Goal: Transaction & Acquisition: Obtain resource

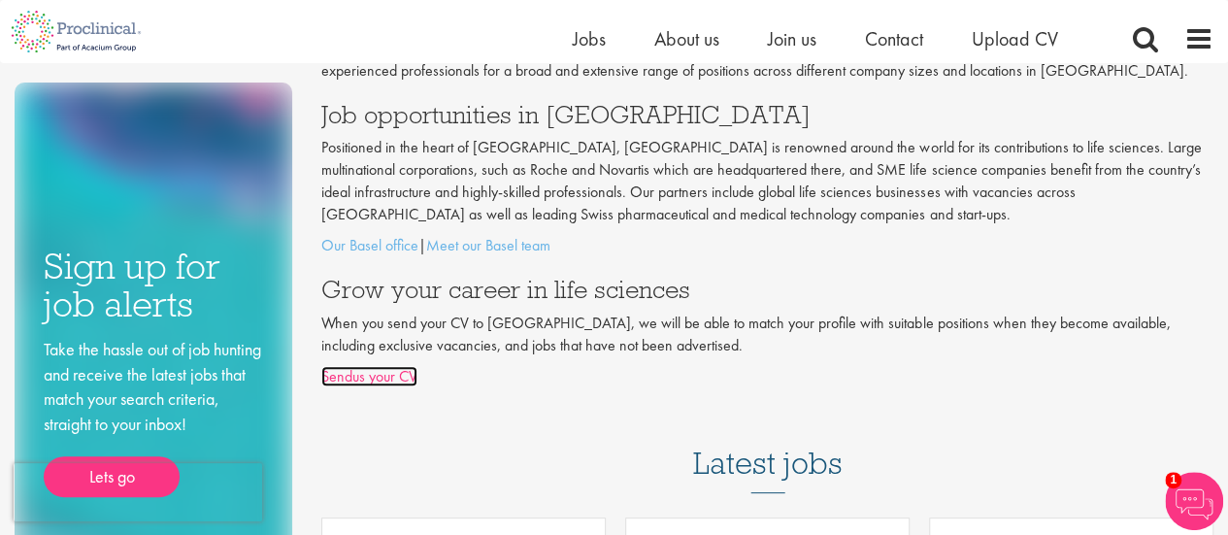
click at [363, 382] on link "Sendus your CV" at bounding box center [369, 376] width 96 height 20
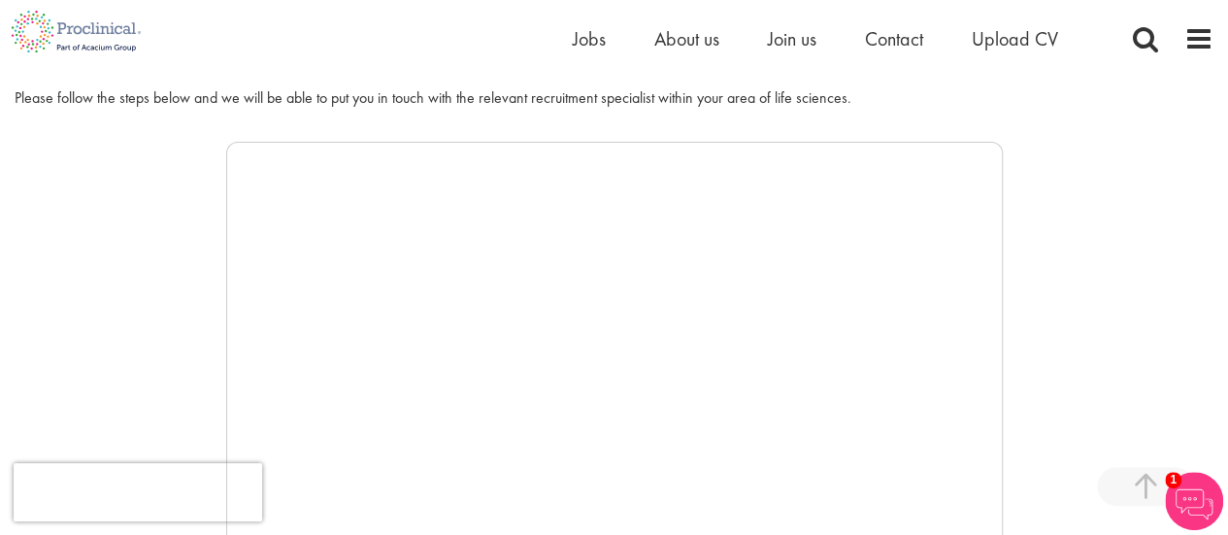
scroll to position [388, 0]
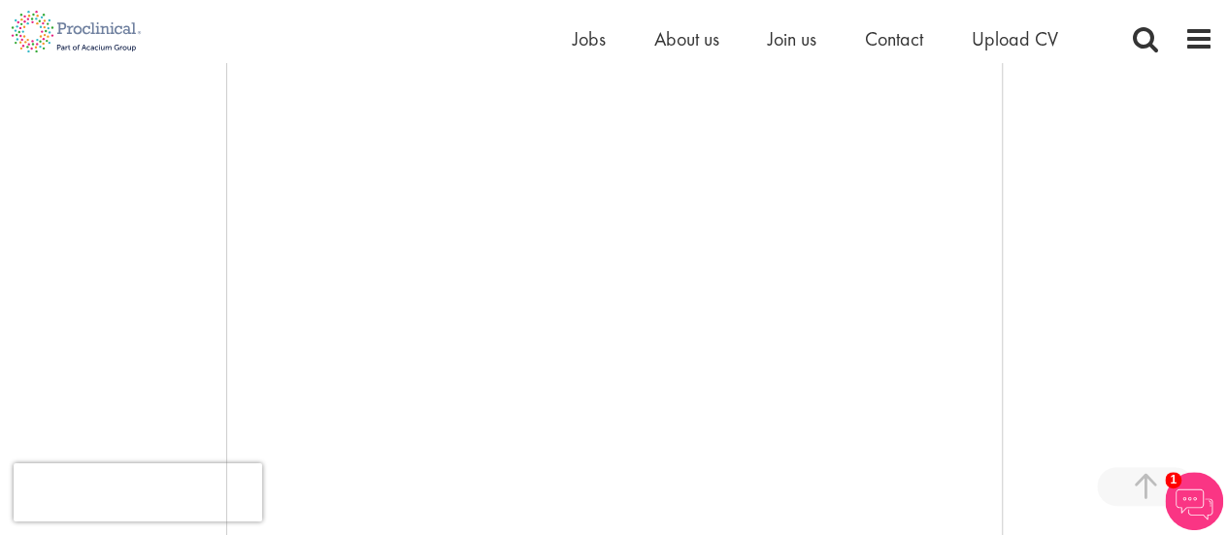
click at [1196, 508] on img at bounding box center [1194, 501] width 58 height 58
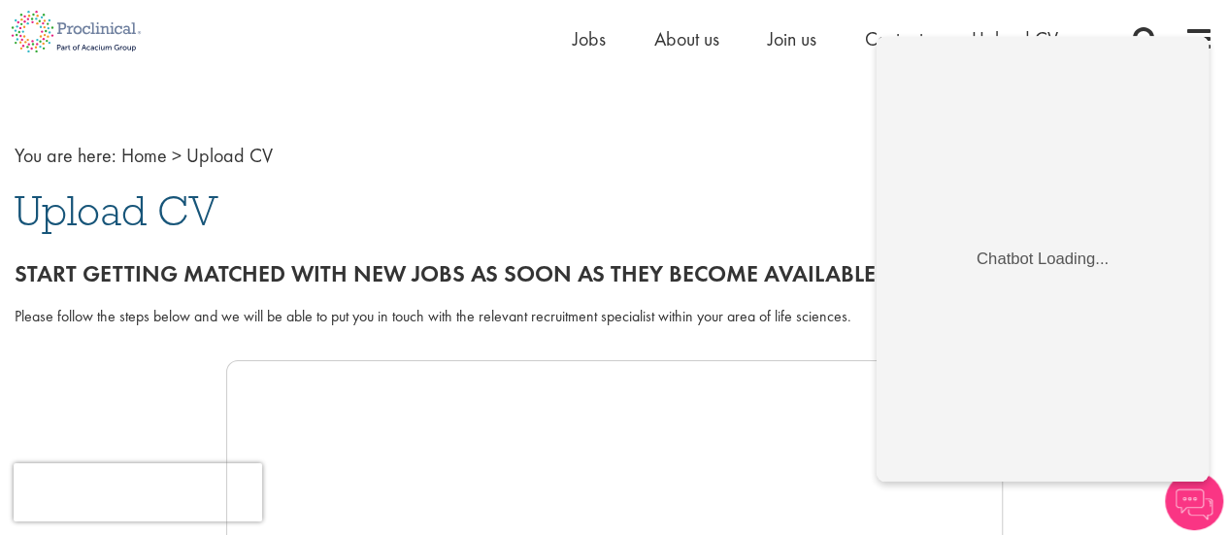
scroll to position [0, 0]
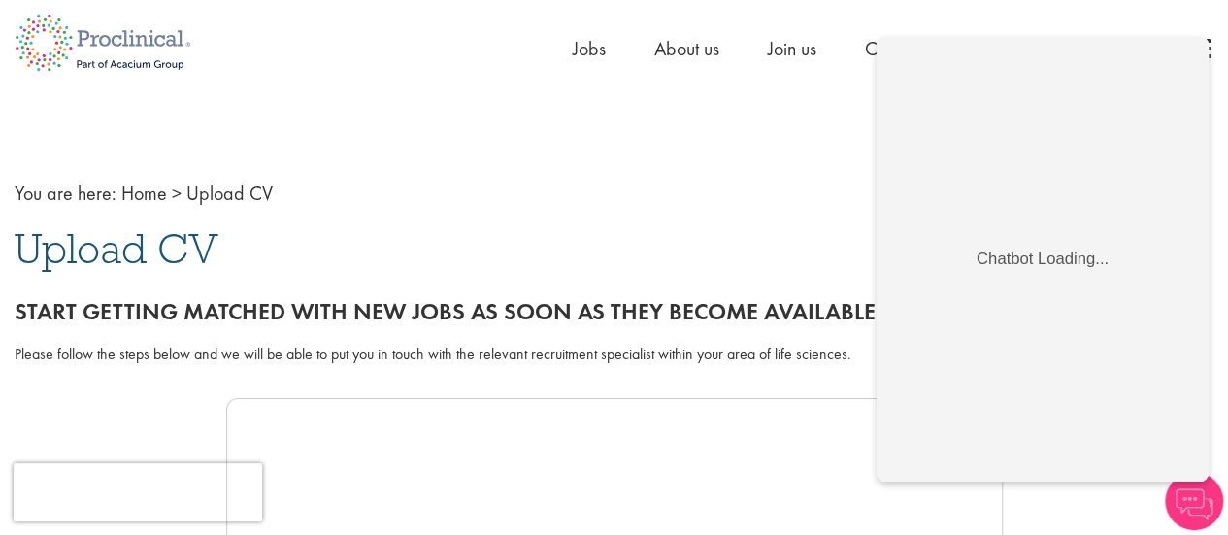
click at [617, 188] on nav "You are here: Home > Upload CV" at bounding box center [614, 194] width 1199 height 28
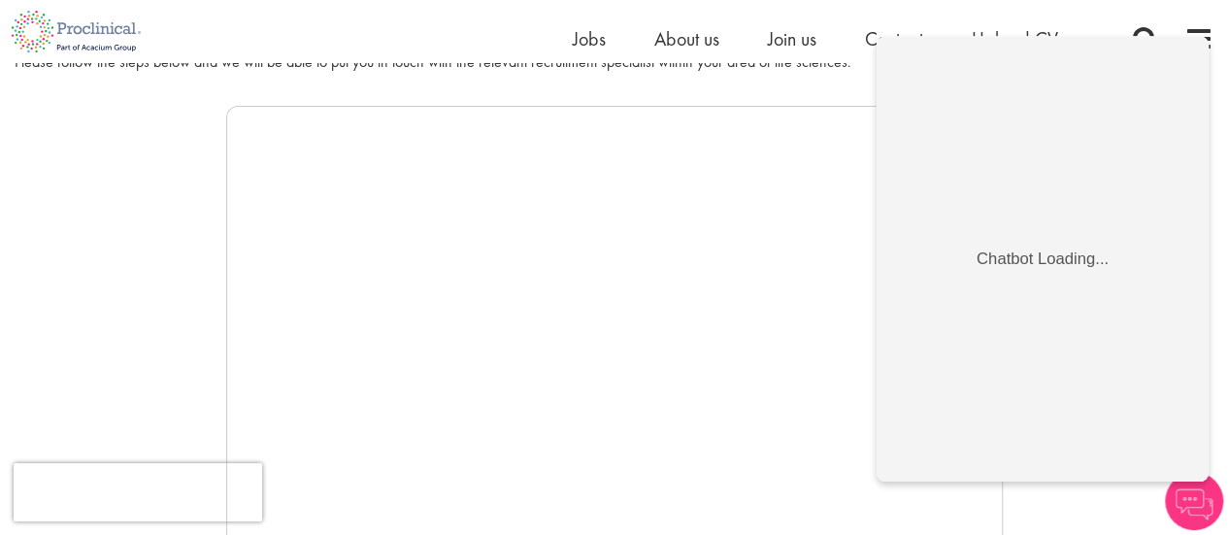
scroll to position [291, 0]
click at [1181, 500] on img at bounding box center [1194, 501] width 58 height 58
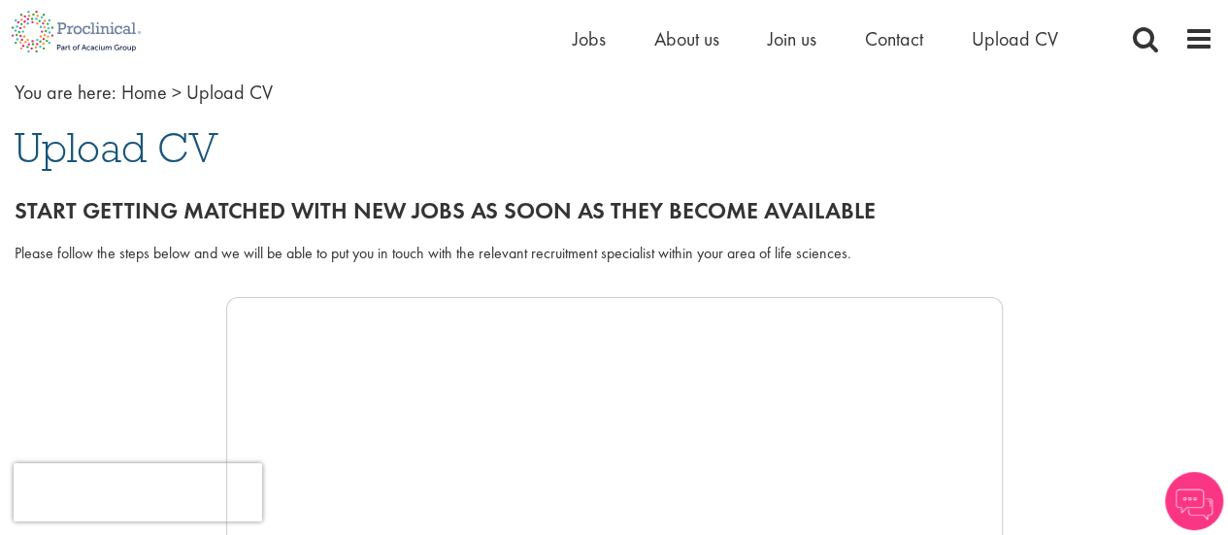
scroll to position [97, 0]
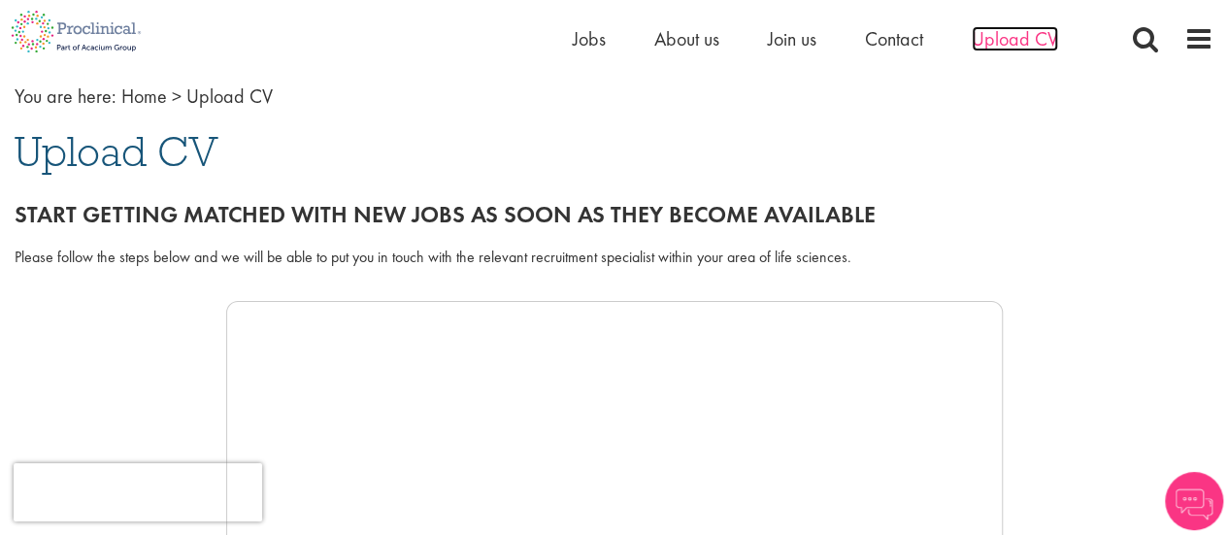
click at [1015, 43] on span "Upload CV" at bounding box center [1015, 38] width 86 height 25
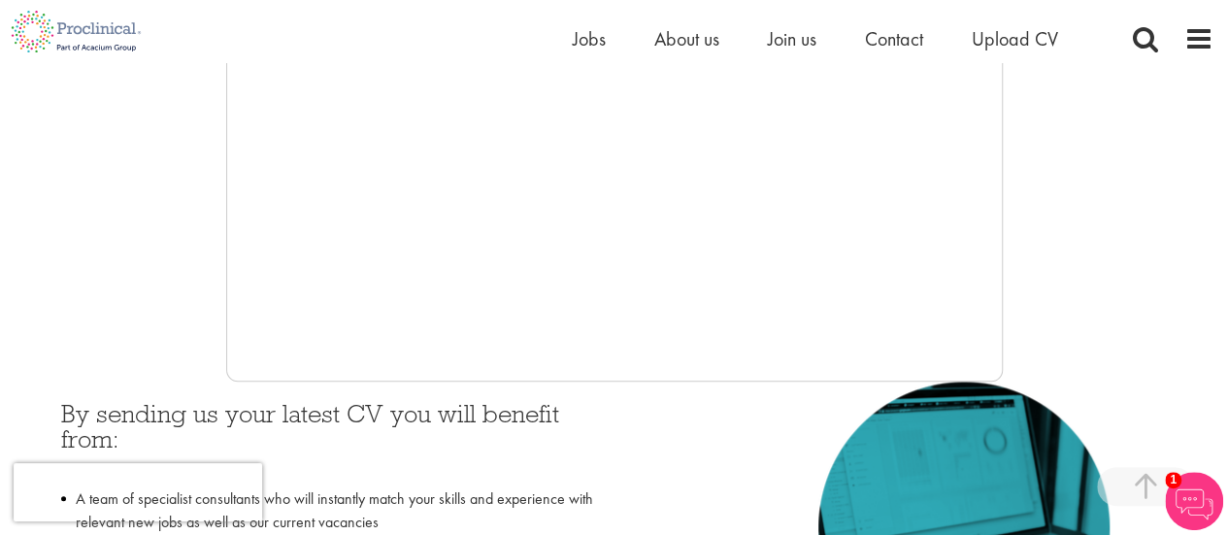
scroll to position [793, 0]
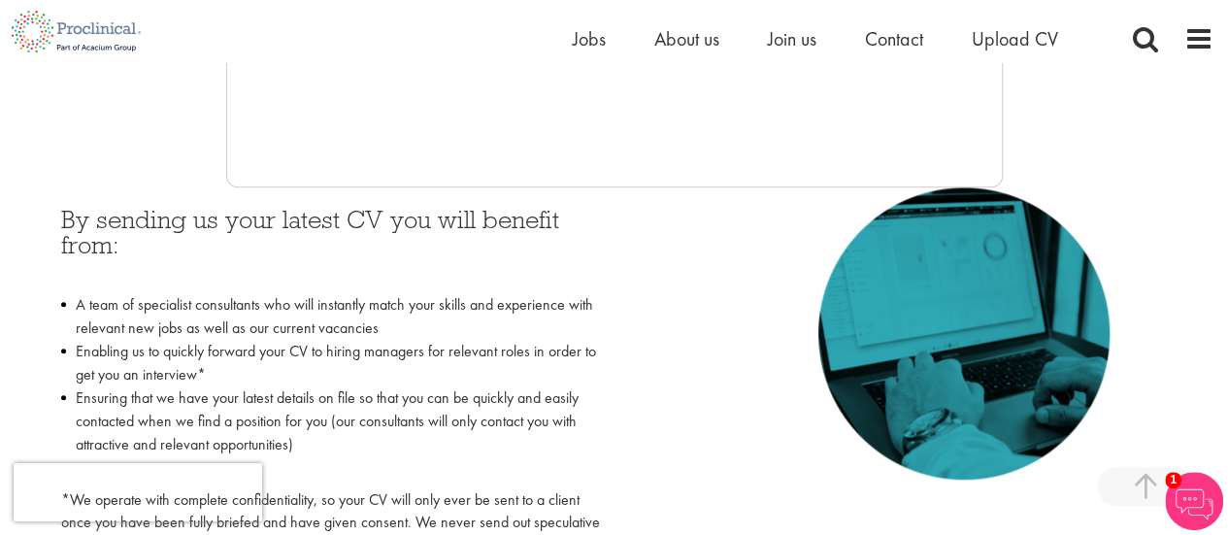
click at [755, 244] on div "By sending us your latest CV you will benefit from: A team of specialist consul…" at bounding box center [615, 376] width 1136 height 379
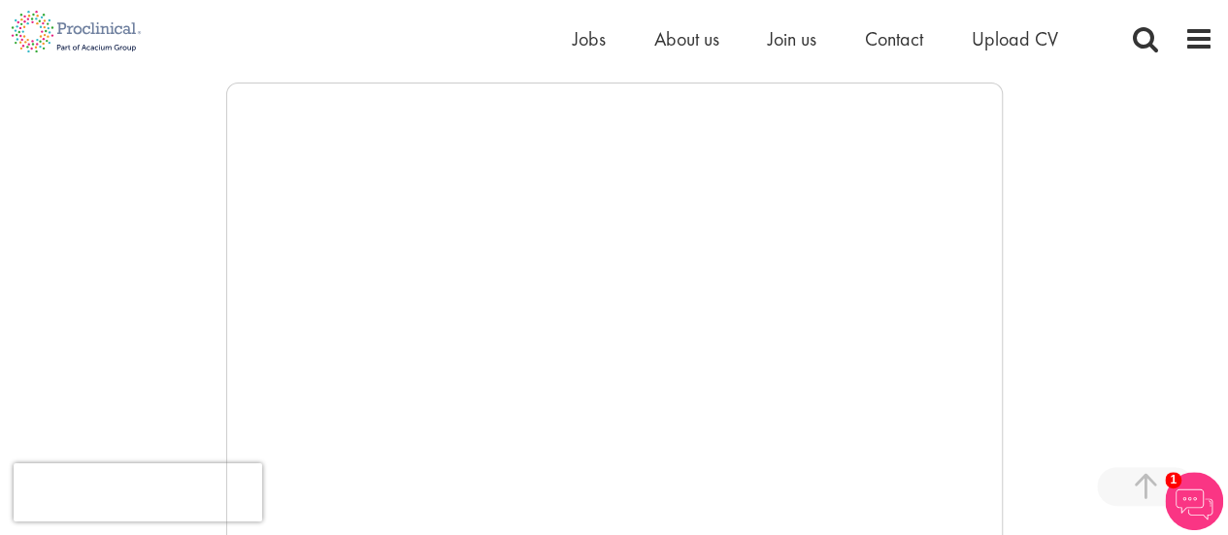
scroll to position [308, 0]
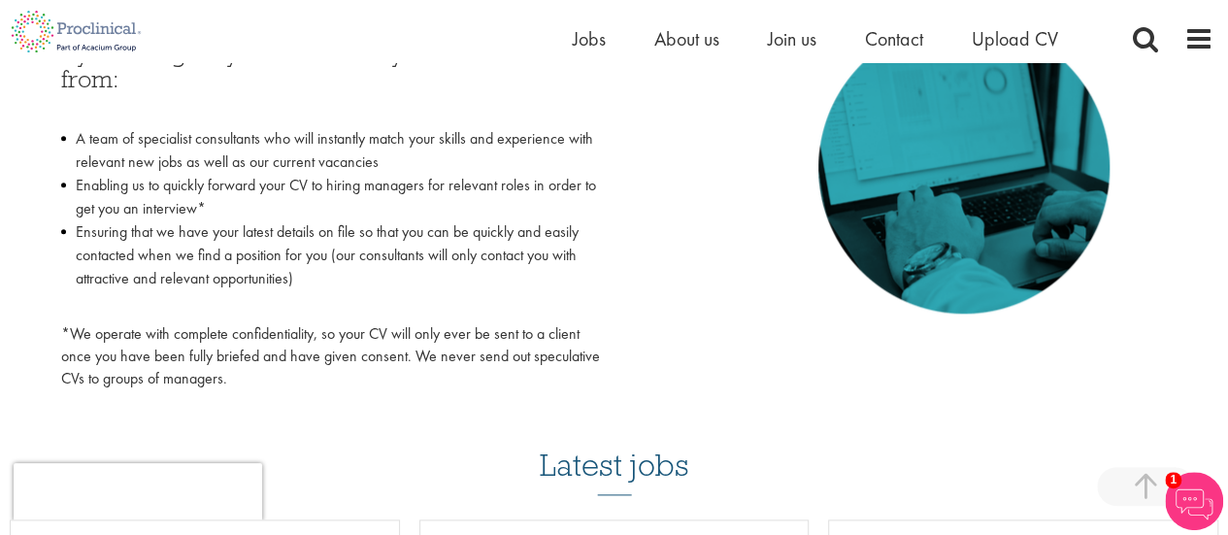
scroll to position [963, 0]
